Goal: Task Accomplishment & Management: Use online tool/utility

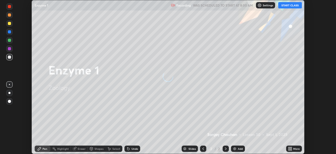
scroll to position [154, 336]
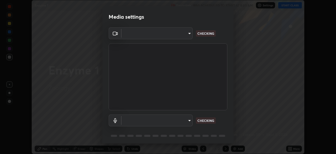
type input "c7661abdb2026871ead36f205add4b28eed2acd2256a3062a57d90756d6a7fda"
click at [187, 120] on body "Erase all Enzyme 1 Recording WAS SCHEDULED TO START AT 8:00 AM Settings START C…" at bounding box center [168, 77] width 336 height 154
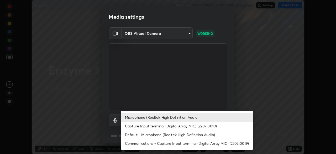
click at [245, 100] on div at bounding box center [168, 77] width 336 height 154
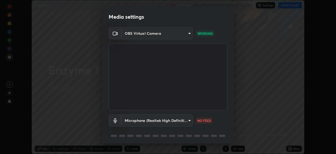
click at [188, 120] on body "Erase all Enzyme 1 Recording WAS SCHEDULED TO START AT 8:00 AM Settings START C…" at bounding box center [168, 77] width 336 height 154
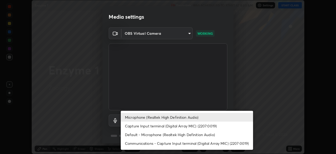
click at [179, 125] on li "Capture Input terminal (Digital Array MIC) (2207:0019)" at bounding box center [187, 125] width 132 height 9
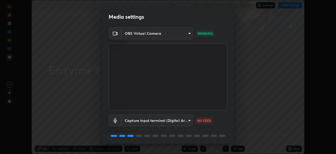
click at [184, 120] on body "Erase all Enzyme 1 Recording WAS SCHEDULED TO START AT 8:00 AM Settings START C…" at bounding box center [168, 77] width 336 height 154
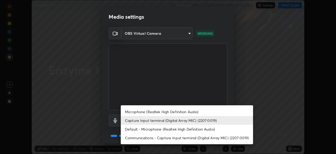
click at [164, 129] on li "Default - Microphone (Realtek High Definition Audio)" at bounding box center [187, 128] width 132 height 9
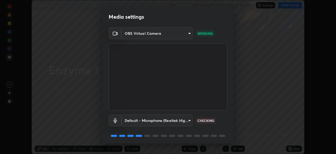
type input "default"
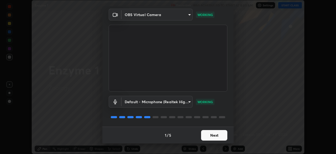
click at [214, 134] on button "Next" at bounding box center [214, 135] width 26 height 10
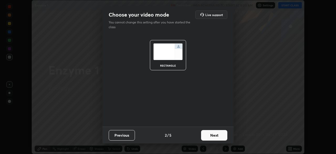
scroll to position [0, 0]
click at [218, 136] on button "Next" at bounding box center [214, 135] width 26 height 10
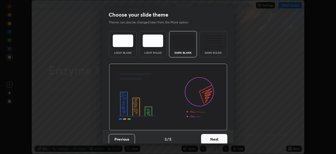
click at [222, 136] on button "Next" at bounding box center [214, 139] width 26 height 10
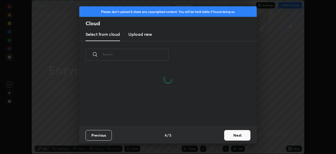
click at [151, 55] on input "text" at bounding box center [135, 54] width 66 height 22
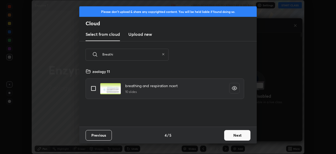
type input "Breathi"
click at [96, 113] on div "zoology 11 breathing and respiration ncert 10 slides" at bounding box center [164, 96] width 171 height 60
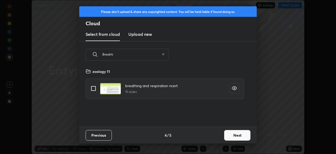
click at [129, 54] on input "Breathi" at bounding box center [130, 54] width 57 height 22
click at [94, 87] on input "grid" at bounding box center [93, 88] width 11 height 11
checkbox input "true"
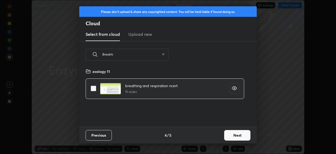
click at [231, 136] on button "Next" at bounding box center [237, 135] width 26 height 10
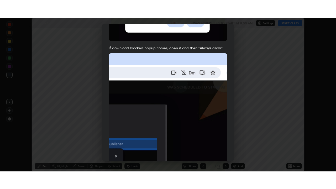
scroll to position [126, 0]
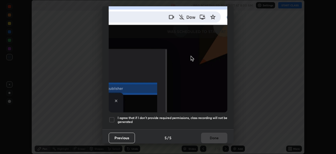
click at [111, 117] on div at bounding box center [112, 119] width 6 height 6
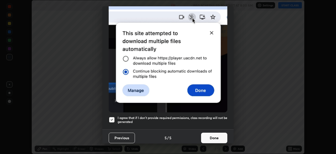
click at [214, 136] on button "Done" at bounding box center [214, 137] width 26 height 10
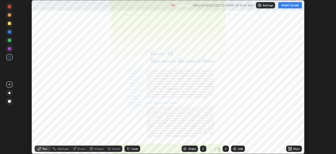
click at [291, 5] on button "START CLASS" at bounding box center [290, 5] width 24 height 6
click at [296, 145] on div "More" at bounding box center [294, 148] width 16 height 6
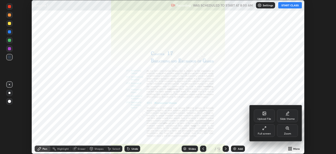
click at [267, 133] on div "Full screen" at bounding box center [264, 133] width 13 height 3
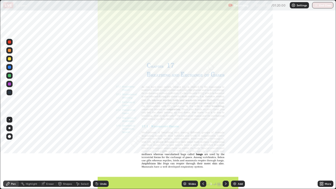
scroll to position [189, 336]
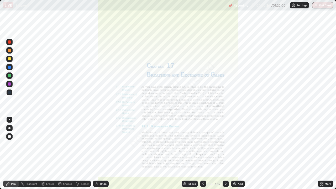
click at [9, 65] on div at bounding box center [9, 67] width 6 height 6
click at [11, 67] on div at bounding box center [9, 67] width 3 height 3
click at [327, 153] on div "More" at bounding box center [328, 183] width 7 height 3
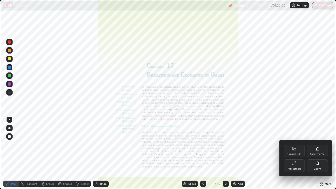
click at [316, 153] on div "Zoom" at bounding box center [317, 168] width 7 height 3
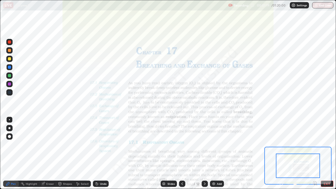
click at [315, 153] on icon at bounding box center [314, 183] width 1 height 0
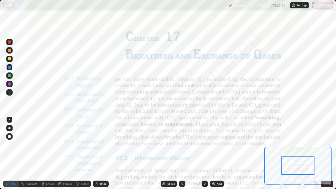
click at [286, 153] on div at bounding box center [297, 165] width 33 height 18
click at [50, 153] on div "Eraser" at bounding box center [50, 183] width 8 height 3
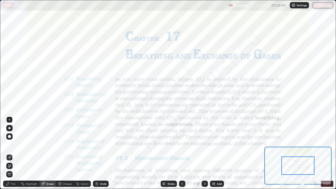
click at [9, 153] on span "Erase all" at bounding box center [10, 174] width 6 height 3
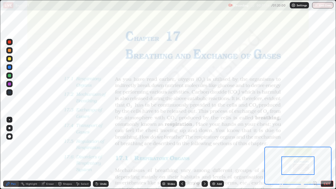
click at [10, 68] on div at bounding box center [9, 67] width 3 height 3
click at [51, 153] on div "Eraser" at bounding box center [50, 183] width 8 height 3
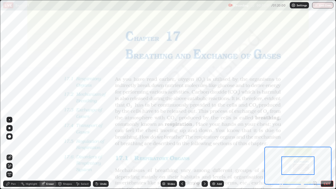
click at [9, 153] on span "Erase all" at bounding box center [10, 174] width 6 height 3
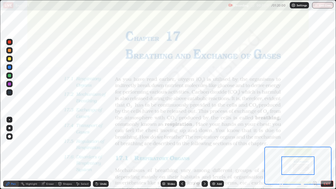
click at [14, 153] on div "Pen" at bounding box center [11, 184] width 16 height 6
click at [204, 153] on icon at bounding box center [205, 184] width 4 height 4
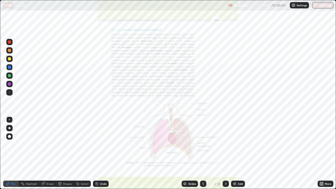
click at [225, 153] on icon at bounding box center [226, 183] width 2 height 3
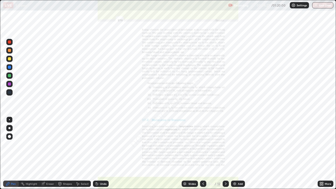
click at [10, 83] on div at bounding box center [9, 83] width 3 height 3
click at [10, 68] on div at bounding box center [9, 67] width 3 height 3
click at [10, 92] on div at bounding box center [9, 92] width 3 height 3
click at [225, 153] on icon at bounding box center [226, 184] width 4 height 4
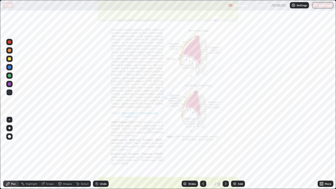
click at [225, 153] on div at bounding box center [226, 184] width 6 height 6
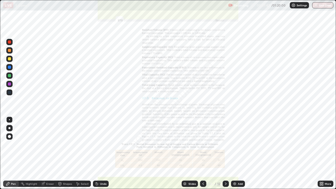
click at [225, 153] on icon at bounding box center [226, 183] width 2 height 3
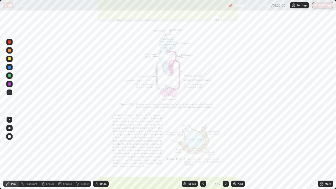
click at [328, 153] on div "More" at bounding box center [328, 183] width 7 height 3
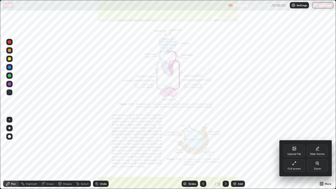
click at [317, 153] on div "Zoom" at bounding box center [317, 168] width 7 height 3
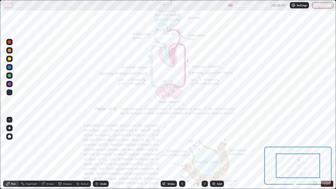
click at [315, 153] on icon at bounding box center [314, 183] width 1 height 0
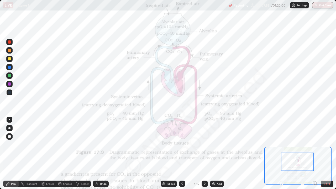
click at [9, 85] on div at bounding box center [9, 83] width 3 height 3
click at [9, 93] on div at bounding box center [9, 92] width 3 height 3
click at [10, 92] on div at bounding box center [9, 92] width 3 height 3
click at [9, 84] on div at bounding box center [9, 83] width 3 height 3
click at [12, 91] on div at bounding box center [9, 92] width 6 height 6
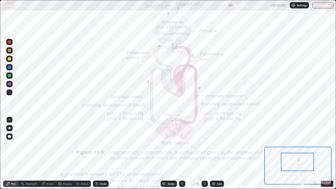
click at [10, 75] on div at bounding box center [9, 75] width 3 height 3
click at [182, 153] on icon at bounding box center [182, 184] width 4 height 4
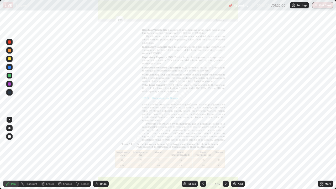
click at [203, 153] on icon at bounding box center [203, 184] width 4 height 4
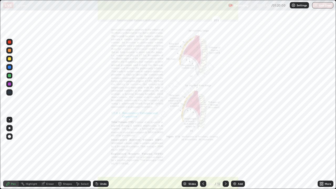
click at [203, 153] on icon at bounding box center [203, 184] width 4 height 4
click at [226, 153] on icon at bounding box center [226, 184] width 4 height 4
click at [225, 153] on icon at bounding box center [226, 184] width 4 height 4
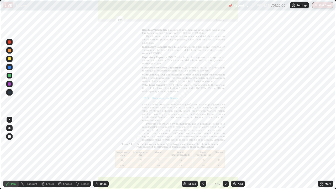
click at [224, 153] on icon at bounding box center [226, 184] width 4 height 4
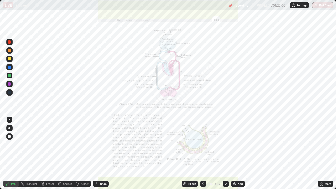
click at [330, 153] on div "More" at bounding box center [328, 183] width 7 height 3
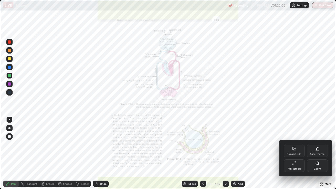
click at [316, 153] on div "Zoom" at bounding box center [317, 168] width 7 height 3
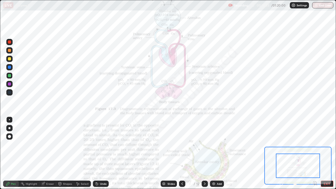
click at [315, 153] on icon at bounding box center [314, 183] width 1 height 0
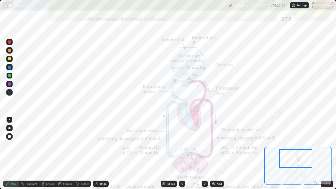
click at [49, 153] on div "Eraser" at bounding box center [50, 183] width 8 height 3
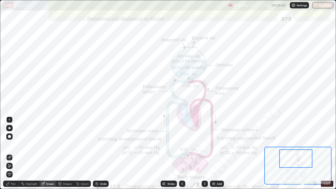
click at [11, 153] on span "Erase all" at bounding box center [10, 174] width 6 height 3
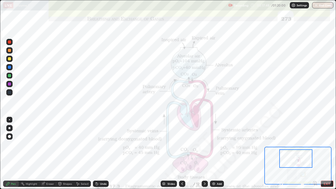
click at [14, 153] on div "Pen" at bounding box center [11, 184] width 16 height 6
click at [9, 92] on div at bounding box center [9, 92] width 3 height 3
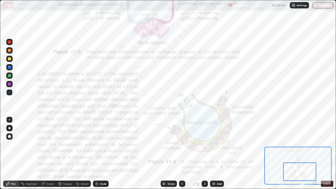
click at [52, 153] on div "Eraser" at bounding box center [50, 183] width 8 height 3
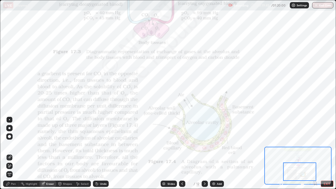
click at [10, 153] on span "Erase all" at bounding box center [10, 174] width 6 height 3
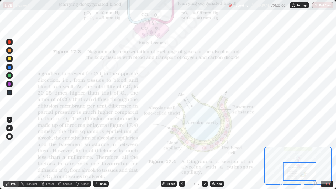
click at [13, 153] on div "Pen" at bounding box center [11, 184] width 16 height 6
click at [182, 153] on icon at bounding box center [182, 184] width 4 height 4
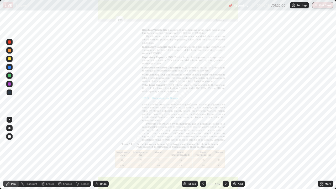
click at [184, 153] on icon at bounding box center [184, 184] width 3 height 1
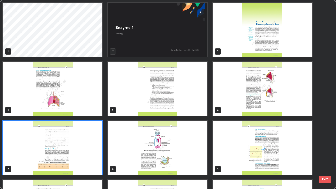
scroll to position [187, 333]
click at [168, 93] on img "grid" at bounding box center [157, 89] width 99 height 54
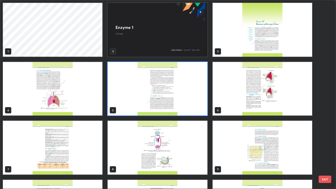
click at [167, 94] on img "grid" at bounding box center [157, 89] width 99 height 54
click at [167, 92] on img "grid" at bounding box center [157, 89] width 99 height 54
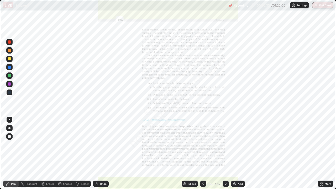
click at [225, 153] on icon at bounding box center [226, 183] width 2 height 3
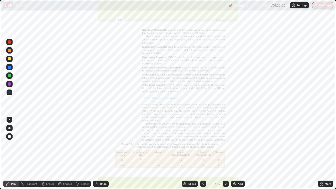
click at [225, 153] on icon at bounding box center [226, 184] width 4 height 4
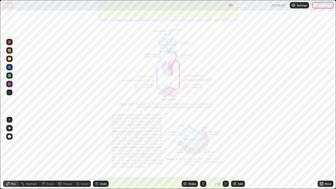
click at [327, 153] on div "More" at bounding box center [328, 183] width 7 height 3
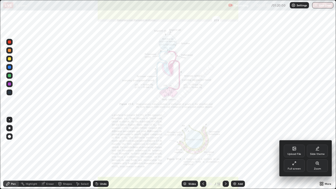
click at [316, 153] on div "Zoom" at bounding box center [317, 168] width 7 height 3
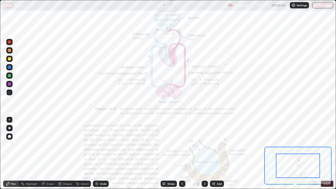
click at [315, 153] on icon at bounding box center [314, 183] width 1 height 0
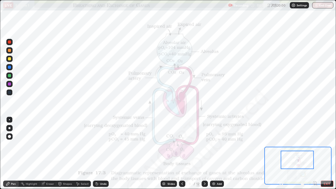
click at [9, 83] on div at bounding box center [9, 83] width 3 height 3
click at [50, 153] on div "Eraser" at bounding box center [50, 183] width 8 height 3
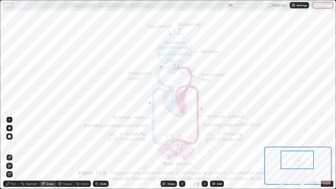
click at [10, 153] on span "Erase all" at bounding box center [10, 174] width 6 height 3
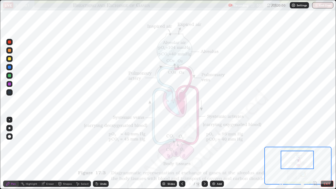
click at [10, 92] on div at bounding box center [9, 92] width 3 height 3
click at [48, 153] on div "Eraser" at bounding box center [50, 183] width 8 height 3
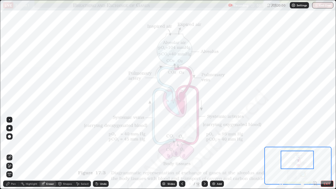
click at [9, 153] on span "Erase all" at bounding box center [10, 174] width 6 height 3
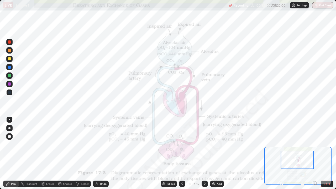
click at [182, 153] on icon at bounding box center [182, 184] width 4 height 4
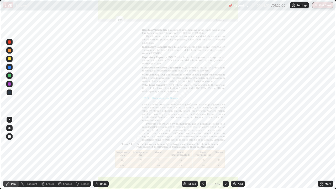
click at [202, 153] on icon at bounding box center [203, 184] width 4 height 4
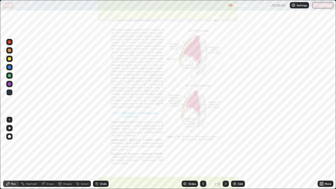
click at [202, 153] on icon at bounding box center [203, 184] width 4 height 4
click at [329, 153] on div "More" at bounding box center [328, 183] width 7 height 3
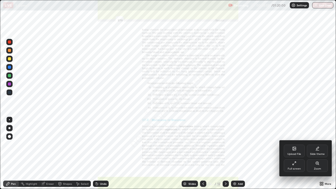
click at [316, 153] on div "Zoom" at bounding box center [317, 168] width 7 height 3
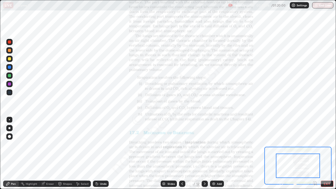
click at [315, 153] on icon at bounding box center [314, 183] width 1 height 0
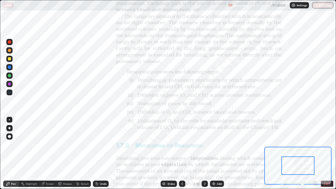
click at [48, 153] on div "Eraser" at bounding box center [50, 183] width 8 height 3
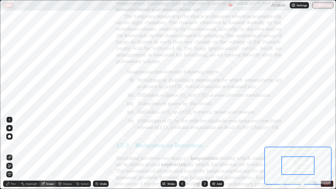
click at [9, 153] on span "Erase all" at bounding box center [10, 174] width 6 height 3
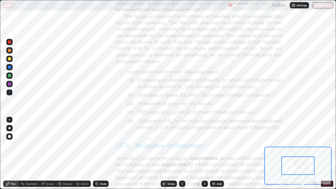
click at [16, 153] on div "Pen" at bounding box center [11, 184] width 16 height 6
click at [204, 153] on icon at bounding box center [205, 184] width 4 height 4
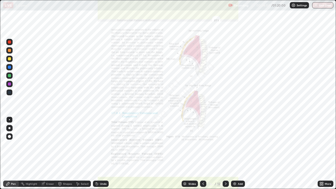
click at [224, 153] on icon at bounding box center [226, 184] width 4 height 4
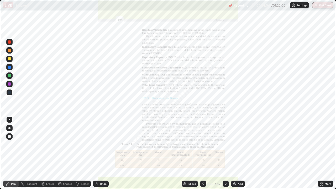
click at [223, 153] on div at bounding box center [226, 184] width 6 height 6
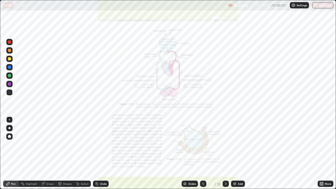
click at [327, 153] on div "More" at bounding box center [328, 183] width 7 height 3
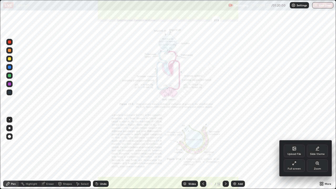
click at [317, 153] on div "Zoom" at bounding box center [317, 168] width 7 height 3
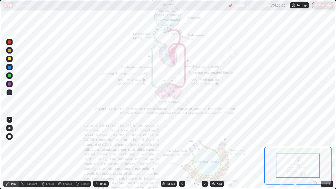
click at [315, 153] on icon at bounding box center [314, 183] width 5 height 5
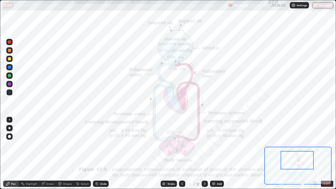
click at [182, 153] on icon at bounding box center [182, 184] width 4 height 4
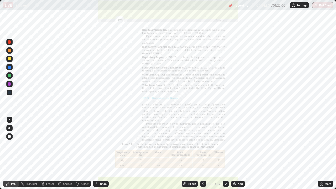
click at [203, 153] on icon at bounding box center [203, 184] width 4 height 4
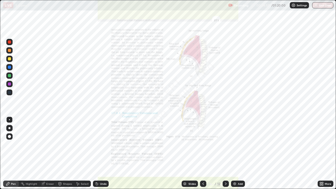
click at [202, 153] on icon at bounding box center [203, 184] width 4 height 4
click at [203, 153] on icon at bounding box center [203, 184] width 4 height 4
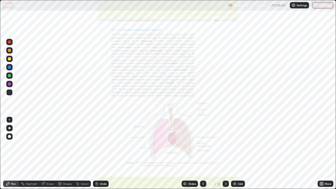
click at [203, 153] on icon at bounding box center [203, 184] width 4 height 4
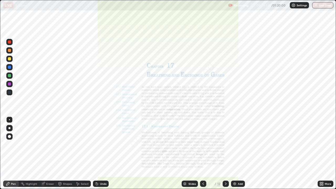
click at [328, 153] on div "More" at bounding box center [326, 184] width 16 height 6
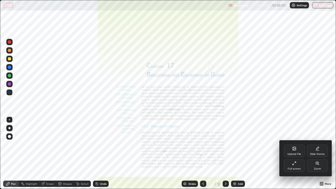
click at [317, 153] on div "Zoom" at bounding box center [317, 168] width 7 height 3
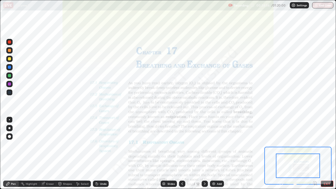
click at [315, 153] on icon at bounding box center [314, 183] width 1 height 0
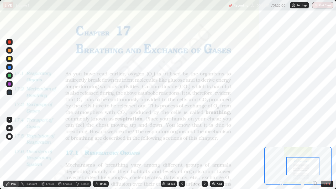
click at [10, 95] on div at bounding box center [9, 92] width 6 height 6
click at [48, 153] on div "Eraser" at bounding box center [50, 183] width 8 height 3
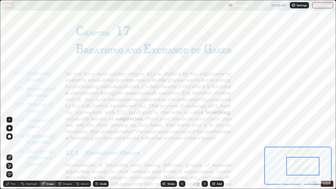
click at [12, 153] on div "Pen" at bounding box center [13, 183] width 5 height 3
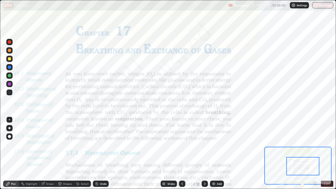
click at [50, 153] on div "Eraser" at bounding box center [50, 183] width 8 height 3
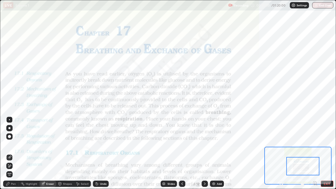
click at [9, 153] on span "Erase all" at bounding box center [10, 174] width 6 height 3
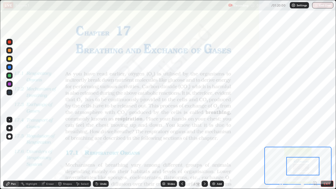
click at [9, 92] on div at bounding box center [9, 92] width 3 height 3
click at [204, 153] on icon at bounding box center [205, 184] width 4 height 4
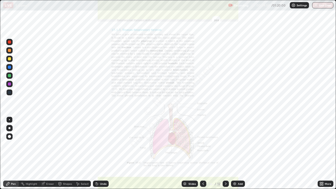
click at [225, 153] on icon at bounding box center [226, 184] width 4 height 4
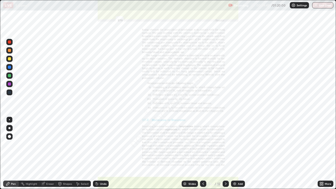
click at [49, 153] on div "Eraser" at bounding box center [50, 183] width 8 height 3
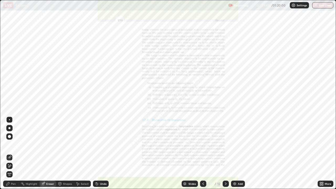
click at [10, 153] on span "Erase all" at bounding box center [10, 174] width 6 height 3
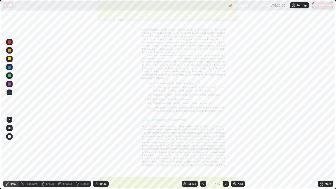
click at [13, 153] on div "Pen" at bounding box center [13, 183] width 5 height 3
click at [11, 92] on div at bounding box center [9, 92] width 3 height 3
click at [49, 153] on div "Eraser" at bounding box center [50, 183] width 8 height 3
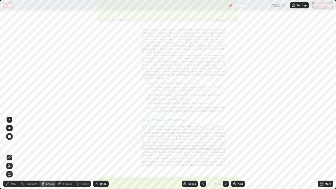
click at [10, 153] on span "Erase all" at bounding box center [10, 174] width 6 height 3
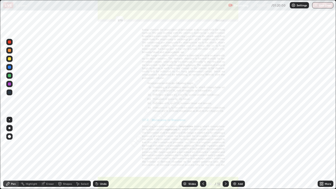
click at [14, 153] on div "Pen" at bounding box center [13, 183] width 5 height 3
click at [10, 68] on div at bounding box center [9, 67] width 3 height 3
click at [10, 91] on div at bounding box center [9, 92] width 3 height 3
click at [10, 92] on div at bounding box center [9, 92] width 3 height 3
click at [52, 153] on div "Eraser" at bounding box center [50, 183] width 8 height 3
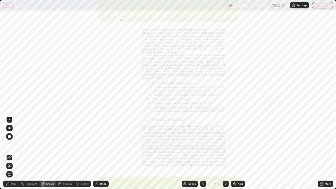
click at [15, 153] on div "Pen" at bounding box center [13, 183] width 5 height 3
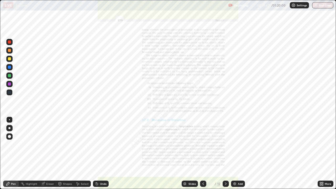
click at [9, 83] on div at bounding box center [9, 83] width 3 height 3
click at [10, 92] on div at bounding box center [9, 92] width 3 height 3
click at [52, 153] on div "Eraser" at bounding box center [50, 183] width 8 height 3
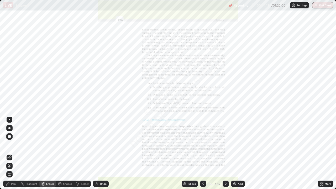
click at [9, 153] on span "Erase all" at bounding box center [10, 174] width 6 height 3
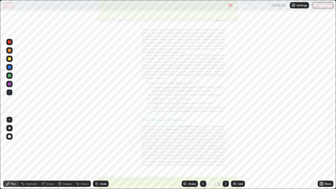
click at [225, 153] on icon at bounding box center [226, 184] width 4 height 4
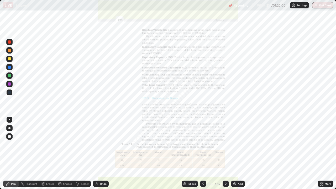
click at [203, 153] on icon at bounding box center [203, 184] width 4 height 4
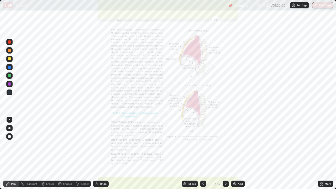
click at [202, 153] on icon at bounding box center [203, 184] width 4 height 4
click at [328, 153] on div "More" at bounding box center [328, 183] width 7 height 3
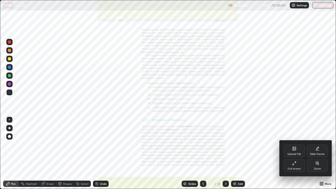
click at [317, 153] on div "Zoom" at bounding box center [317, 168] width 7 height 3
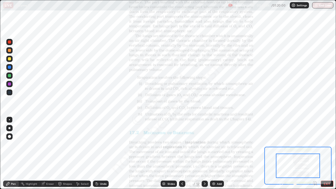
click at [315, 153] on icon at bounding box center [314, 183] width 1 height 0
click at [314, 153] on icon at bounding box center [314, 183] width 1 height 0
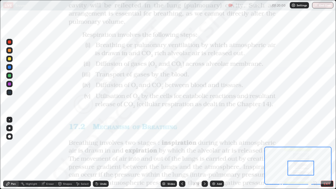
click at [9, 67] on div at bounding box center [9, 67] width 3 height 3
click at [49, 153] on div "Eraser" at bounding box center [47, 184] width 17 height 6
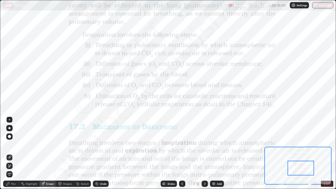
click at [8, 153] on span "Erase all" at bounding box center [10, 174] width 6 height 3
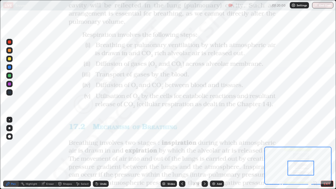
click at [183, 153] on icon at bounding box center [182, 184] width 4 height 4
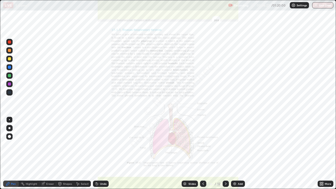
click at [202, 153] on icon at bounding box center [203, 184] width 4 height 4
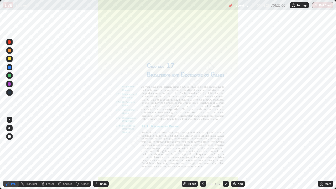
click at [203, 153] on icon at bounding box center [203, 184] width 4 height 4
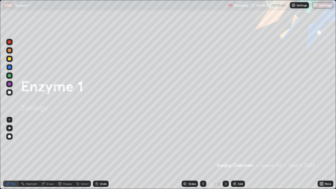
click at [240, 153] on div "Add" at bounding box center [240, 183] width 5 height 3
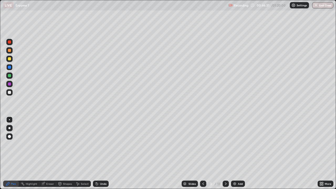
click at [9, 51] on div at bounding box center [9, 50] width 3 height 3
click at [10, 76] on div at bounding box center [9, 75] width 3 height 3
click at [9, 59] on div at bounding box center [9, 58] width 3 height 3
click at [10, 93] on div at bounding box center [9, 92] width 3 height 3
click at [9, 75] on div at bounding box center [9, 75] width 3 height 3
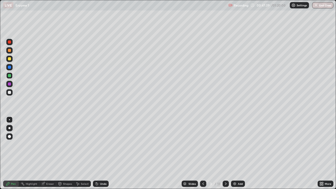
click at [10, 76] on div at bounding box center [9, 75] width 3 height 3
click at [9, 50] on div at bounding box center [9, 50] width 3 height 3
click at [10, 75] on div at bounding box center [9, 75] width 3 height 3
click at [9, 91] on div at bounding box center [9, 92] width 3 height 3
click at [11, 60] on div at bounding box center [9, 59] width 6 height 6
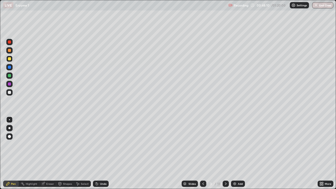
click at [9, 92] on div at bounding box center [9, 92] width 3 height 3
click at [9, 75] on div at bounding box center [9, 75] width 3 height 3
click at [11, 59] on div at bounding box center [9, 59] width 6 height 6
click at [10, 93] on div at bounding box center [9, 92] width 3 height 3
click at [52, 153] on div "Eraser" at bounding box center [50, 183] width 8 height 3
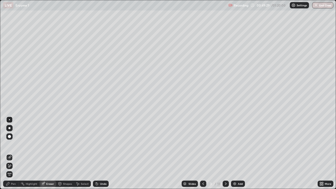
click at [15, 153] on div "Pen" at bounding box center [13, 183] width 5 height 3
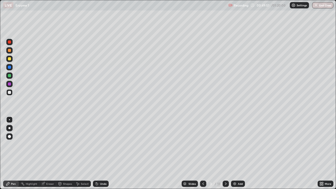
click at [10, 76] on div at bounding box center [9, 75] width 3 height 3
click at [10, 57] on div at bounding box center [9, 58] width 3 height 3
click at [12, 93] on div at bounding box center [9, 92] width 6 height 6
click at [10, 76] on div at bounding box center [9, 75] width 3 height 3
click at [11, 59] on div at bounding box center [9, 59] width 6 height 6
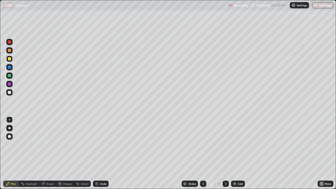
click at [12, 93] on div at bounding box center [9, 92] width 6 height 6
click at [67, 153] on div "Shapes" at bounding box center [67, 183] width 9 height 3
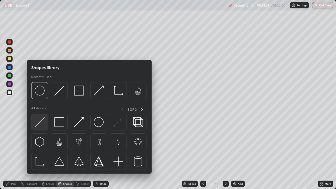
click at [40, 123] on img at bounding box center [40, 122] width 10 height 10
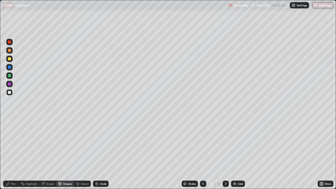
click at [48, 153] on div "Eraser" at bounding box center [50, 183] width 8 height 3
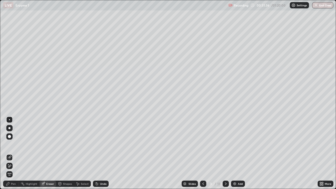
click at [12, 153] on div "Pen" at bounding box center [11, 184] width 16 height 6
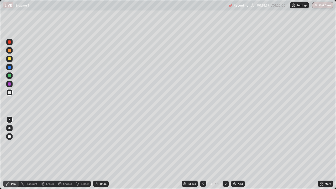
click at [10, 59] on div at bounding box center [9, 58] width 3 height 3
click at [8, 50] on div at bounding box center [9, 50] width 3 height 3
click at [225, 153] on icon at bounding box center [226, 184] width 4 height 4
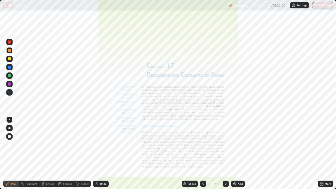
click at [225, 153] on icon at bounding box center [226, 184] width 4 height 4
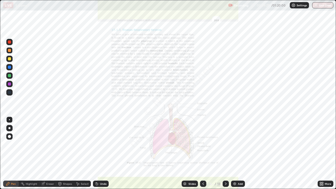
click at [10, 69] on div at bounding box center [9, 67] width 3 height 3
click at [47, 153] on div "Eraser" at bounding box center [50, 183] width 8 height 3
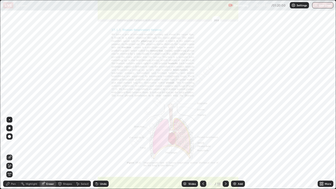
click at [9, 153] on span "Erase all" at bounding box center [10, 174] width 6 height 3
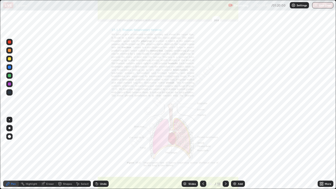
click at [14, 153] on div "Pen" at bounding box center [13, 183] width 5 height 3
click at [203, 153] on icon at bounding box center [203, 184] width 4 height 4
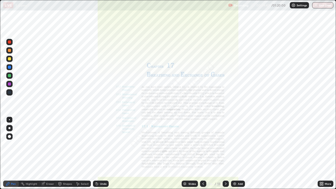
click at [241, 153] on div "Add" at bounding box center [240, 183] width 5 height 3
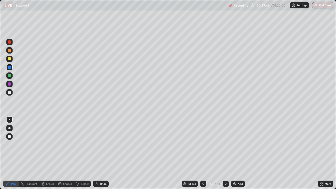
click at [10, 51] on div at bounding box center [9, 50] width 3 height 3
click at [9, 92] on div at bounding box center [9, 92] width 3 height 3
click at [48, 153] on div "Eraser" at bounding box center [50, 183] width 8 height 3
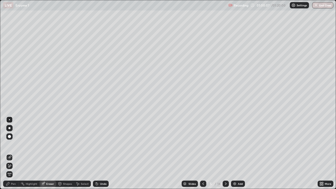
click at [10, 153] on div "Erase all" at bounding box center [9, 174] width 6 height 6
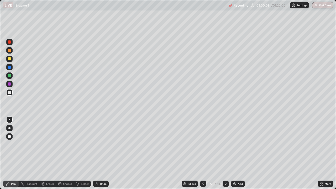
click at [12, 153] on div "Pen" at bounding box center [13, 183] width 5 height 3
click at [8, 84] on div at bounding box center [9, 83] width 3 height 3
click at [9, 93] on div at bounding box center [9, 92] width 3 height 3
click at [48, 153] on div "Eraser" at bounding box center [50, 183] width 8 height 3
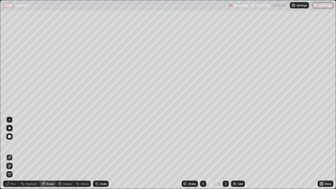
click at [14, 153] on div "Pen" at bounding box center [11, 184] width 16 height 6
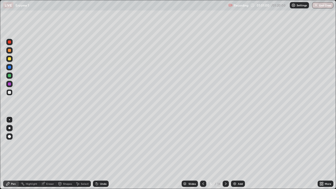
click at [10, 59] on div at bounding box center [9, 58] width 3 height 3
click at [239, 153] on div "Add" at bounding box center [240, 183] width 5 height 3
click at [10, 51] on div at bounding box center [9, 50] width 3 height 3
click at [50, 153] on div "Eraser" at bounding box center [50, 183] width 8 height 3
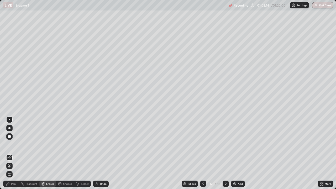
click at [9, 153] on span "Erase all" at bounding box center [10, 174] width 6 height 3
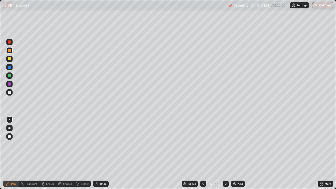
click at [13, 153] on div "Pen" at bounding box center [11, 184] width 16 height 6
click at [67, 153] on div "Shapes" at bounding box center [67, 183] width 9 height 3
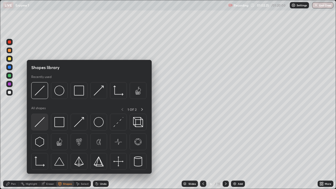
click at [41, 123] on img at bounding box center [40, 122] width 10 height 10
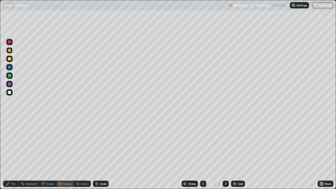
click at [48, 153] on div "Eraser" at bounding box center [50, 183] width 8 height 3
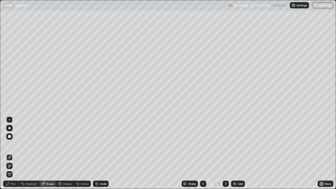
click at [14, 153] on div "Pen" at bounding box center [13, 183] width 5 height 3
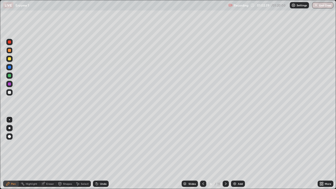
click at [8, 75] on div at bounding box center [9, 75] width 3 height 3
click at [8, 92] on div at bounding box center [9, 92] width 3 height 3
click at [9, 67] on div at bounding box center [9, 67] width 3 height 3
click at [9, 91] on div at bounding box center [9, 92] width 3 height 3
click at [10, 66] on div at bounding box center [9, 67] width 3 height 3
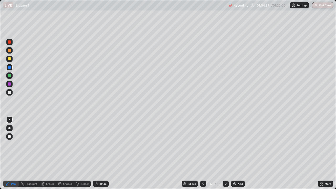
click at [9, 93] on div at bounding box center [9, 92] width 3 height 3
click at [10, 84] on div at bounding box center [9, 83] width 3 height 3
click at [9, 91] on div at bounding box center [9, 92] width 3 height 3
click at [10, 76] on div at bounding box center [9, 75] width 3 height 3
click at [66, 153] on div "Shapes" at bounding box center [67, 183] width 9 height 3
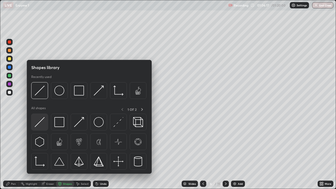
click at [42, 120] on img at bounding box center [40, 122] width 10 height 10
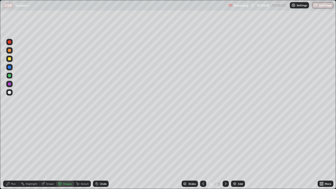
click at [10, 76] on div at bounding box center [9, 75] width 3 height 3
click at [10, 83] on div at bounding box center [9, 83] width 3 height 3
click at [10, 92] on div at bounding box center [9, 92] width 3 height 3
click at [10, 68] on div at bounding box center [9, 67] width 3 height 3
click at [9, 93] on div at bounding box center [9, 92] width 3 height 3
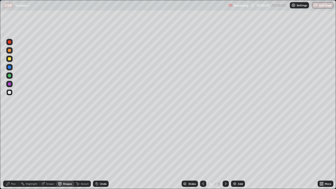
click at [31, 153] on div "Highlight" at bounding box center [32, 183] width 12 height 3
click at [13, 153] on div "Pen" at bounding box center [13, 183] width 5 height 3
click at [50, 153] on div "Eraser" at bounding box center [50, 183] width 8 height 3
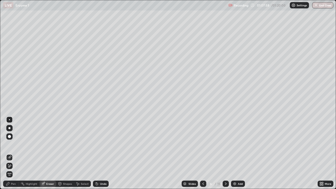
click at [15, 153] on div "Pen" at bounding box center [13, 183] width 5 height 3
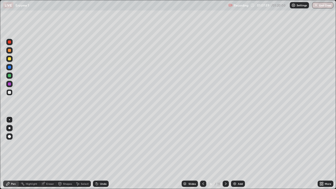
click at [14, 153] on div "Pen" at bounding box center [11, 184] width 16 height 6
click at [10, 82] on div at bounding box center [9, 83] width 3 height 3
click at [10, 59] on div at bounding box center [9, 58] width 3 height 3
click at [9, 67] on div at bounding box center [9, 67] width 3 height 3
click at [10, 50] on div at bounding box center [9, 50] width 3 height 3
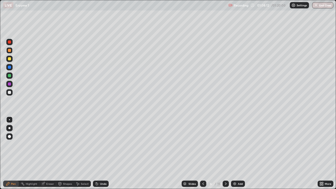
click at [10, 42] on div at bounding box center [9, 41] width 3 height 3
click at [10, 92] on div at bounding box center [9, 92] width 3 height 3
click at [11, 85] on div at bounding box center [9, 83] width 3 height 3
click at [10, 67] on div at bounding box center [9, 67] width 3 height 3
click at [10, 60] on div at bounding box center [9, 58] width 3 height 3
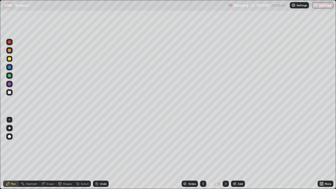
click at [10, 60] on div at bounding box center [9, 58] width 3 height 3
click at [225, 153] on icon at bounding box center [226, 184] width 4 height 4
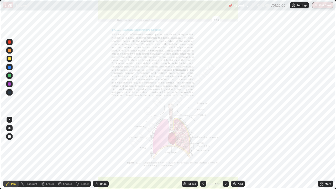
click at [203, 153] on icon at bounding box center [203, 183] width 2 height 3
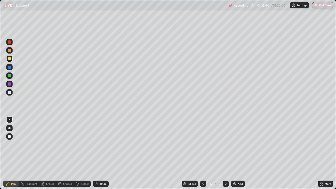
click at [239, 153] on div "Add" at bounding box center [240, 183] width 5 height 3
click at [10, 76] on div at bounding box center [9, 75] width 3 height 3
click at [49, 153] on div "Eraser" at bounding box center [50, 183] width 8 height 3
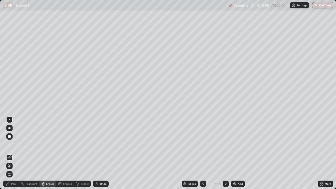
click at [17, 153] on div "Pen" at bounding box center [11, 184] width 16 height 6
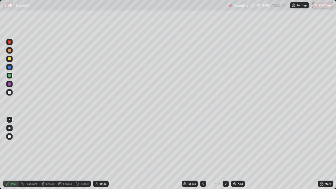
click at [48, 153] on div "Eraser" at bounding box center [50, 183] width 8 height 3
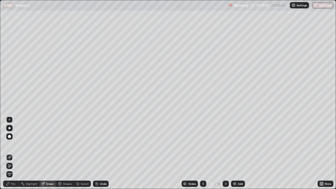
click at [67, 153] on div "Shapes" at bounding box center [67, 183] width 9 height 3
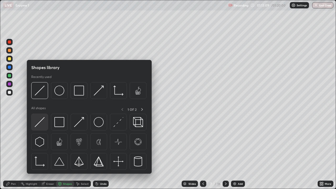
click at [44, 122] on img at bounding box center [40, 122] width 10 height 10
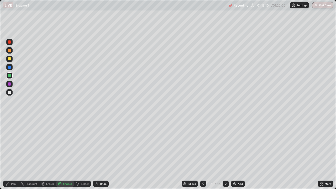
click at [11, 84] on div at bounding box center [9, 83] width 3 height 3
click at [10, 83] on div at bounding box center [9, 83] width 3 height 3
click at [9, 92] on div at bounding box center [9, 92] width 3 height 3
click at [51, 153] on div "Eraser" at bounding box center [50, 183] width 8 height 3
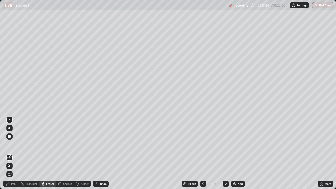
click at [15, 153] on div "Pen" at bounding box center [11, 184] width 16 height 6
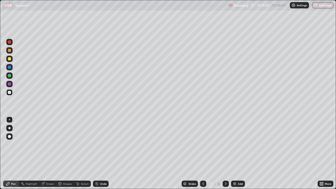
click at [10, 93] on div at bounding box center [9, 92] width 3 height 3
click at [9, 83] on div at bounding box center [9, 83] width 3 height 3
click at [12, 92] on div at bounding box center [9, 92] width 6 height 6
click at [9, 92] on div at bounding box center [9, 92] width 3 height 3
click at [49, 153] on div "Eraser" at bounding box center [50, 183] width 8 height 3
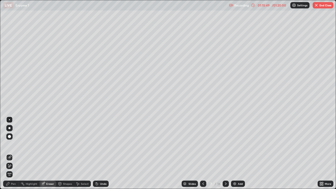
click at [13, 153] on div "Pen" at bounding box center [13, 183] width 5 height 3
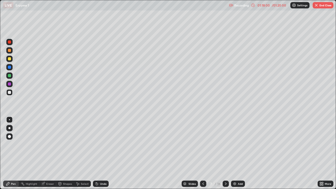
click at [203, 153] on icon at bounding box center [203, 184] width 4 height 4
click at [225, 153] on icon at bounding box center [226, 183] width 2 height 3
click at [225, 153] on icon at bounding box center [226, 184] width 4 height 4
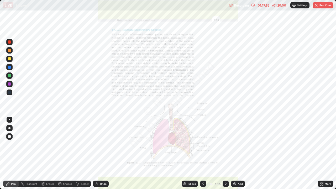
click at [322, 8] on button "End Class" at bounding box center [323, 5] width 21 height 6
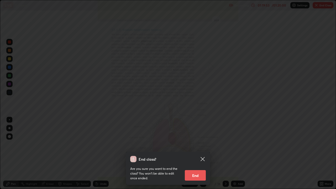
click at [199, 153] on button "End" at bounding box center [195, 175] width 21 height 10
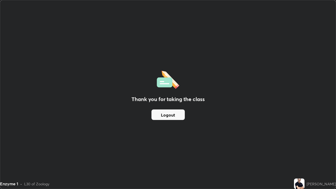
click at [171, 112] on button "Logout" at bounding box center [167, 114] width 33 height 10
